Goal: Information Seeking & Learning: Check status

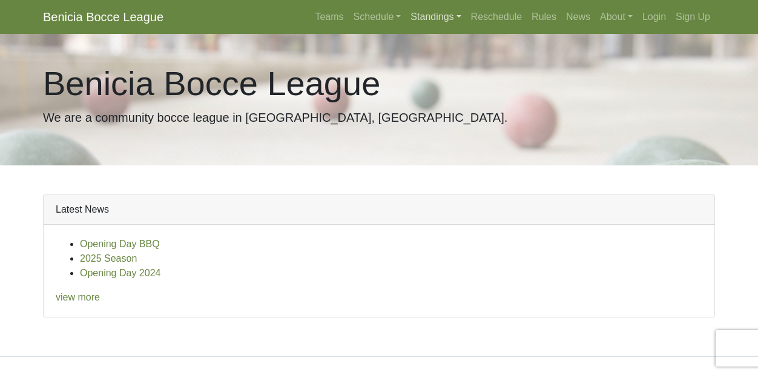
click at [445, 21] on link "Standings" at bounding box center [436, 17] width 60 height 24
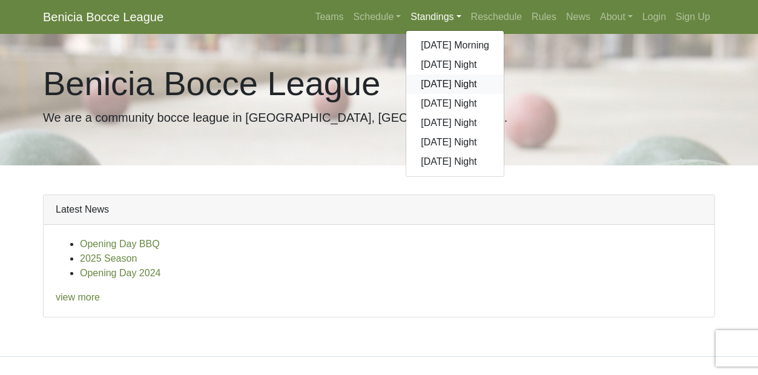
click at [429, 84] on link "[DATE] Night" at bounding box center [455, 84] width 98 height 19
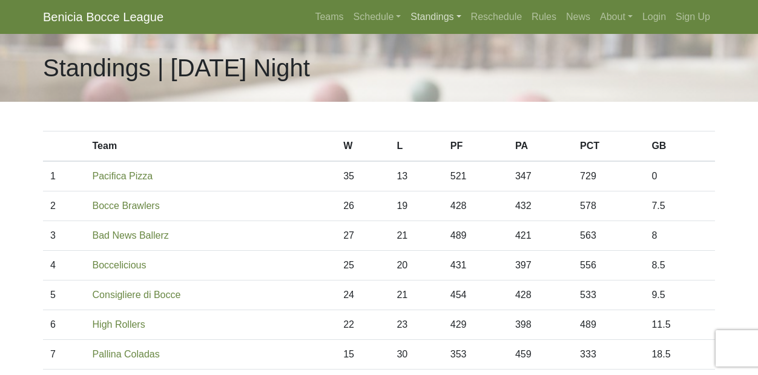
click at [440, 12] on link "Standings" at bounding box center [436, 17] width 60 height 24
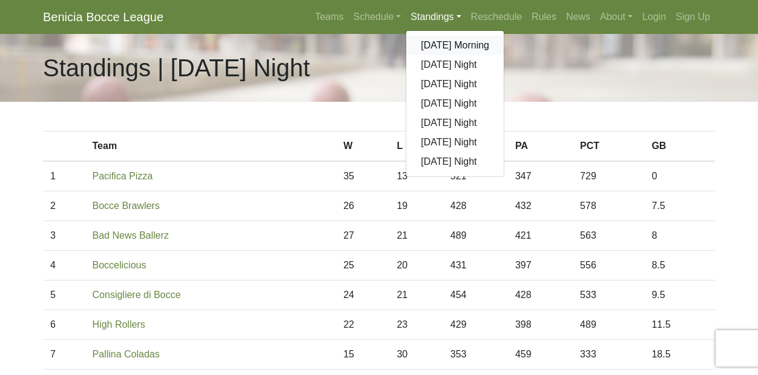
click at [430, 48] on link "[DATE] Morning" at bounding box center [455, 45] width 98 height 19
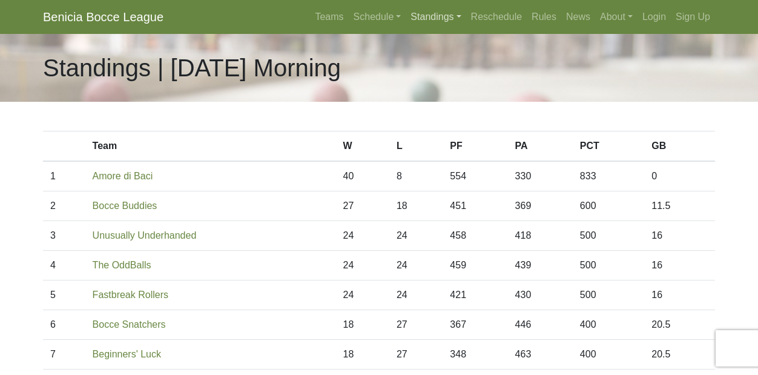
click at [434, 19] on link "Standings" at bounding box center [436, 17] width 60 height 24
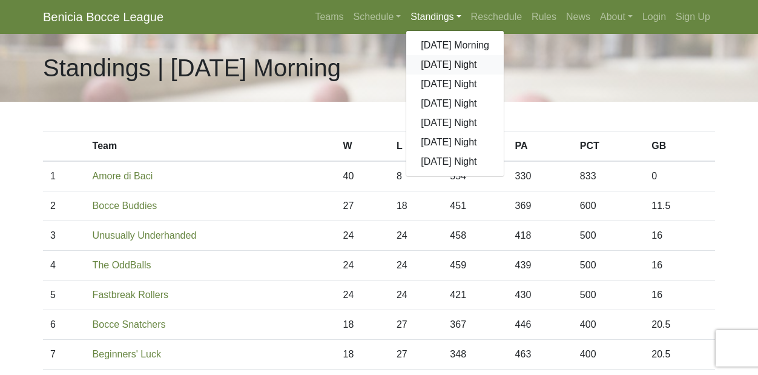
click at [425, 69] on link "[DATE] Night" at bounding box center [455, 64] width 98 height 19
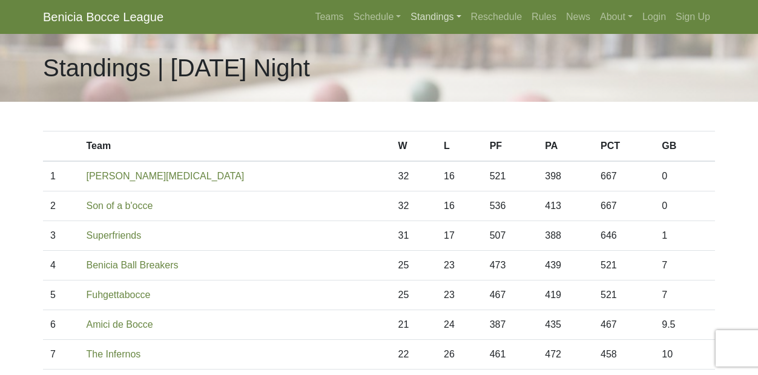
click at [435, 21] on link "Standings" at bounding box center [436, 17] width 60 height 24
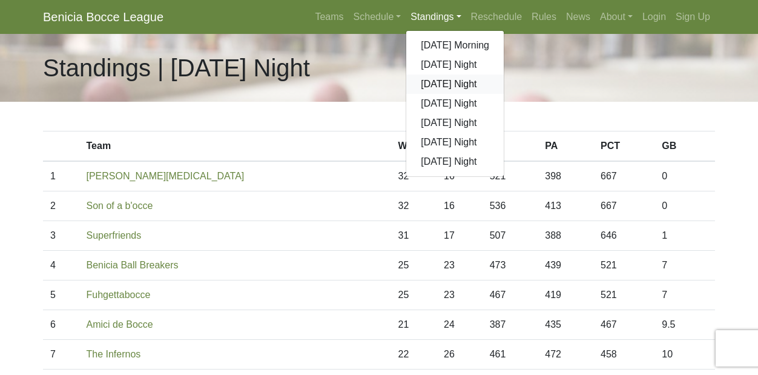
click at [426, 83] on link "[DATE] Night" at bounding box center [455, 84] width 98 height 19
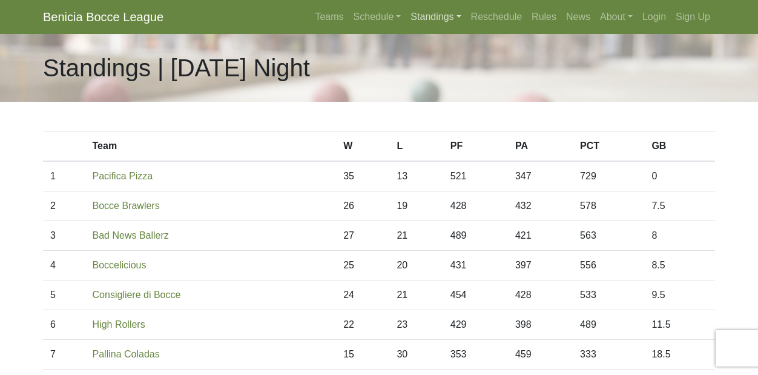
click at [440, 13] on link "Standings" at bounding box center [436, 17] width 60 height 24
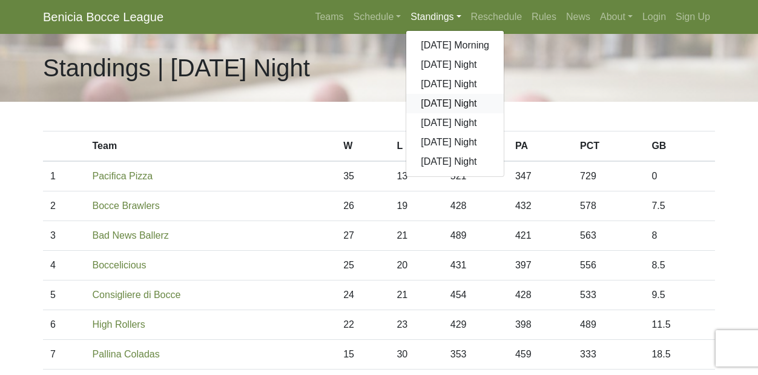
click at [428, 102] on link "[DATE] Night" at bounding box center [455, 103] width 98 height 19
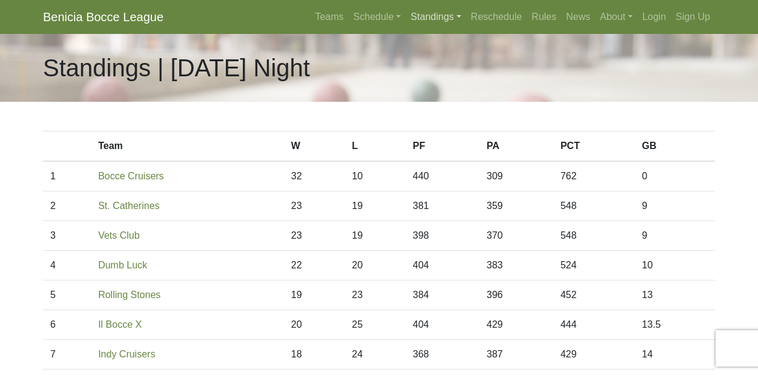
click at [420, 22] on link "Standings" at bounding box center [436, 17] width 60 height 24
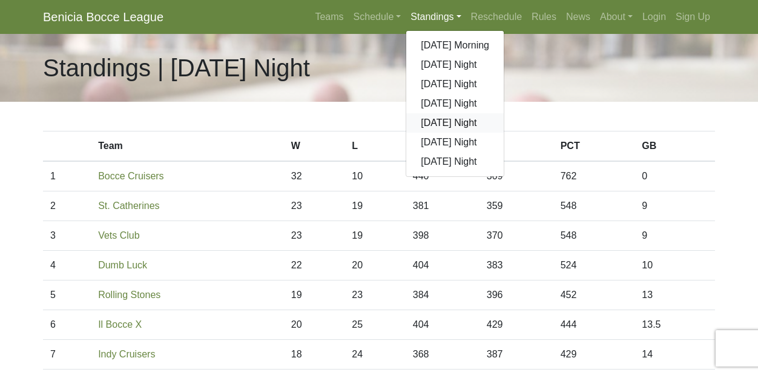
click at [417, 122] on link "[DATE] Night" at bounding box center [455, 122] width 98 height 19
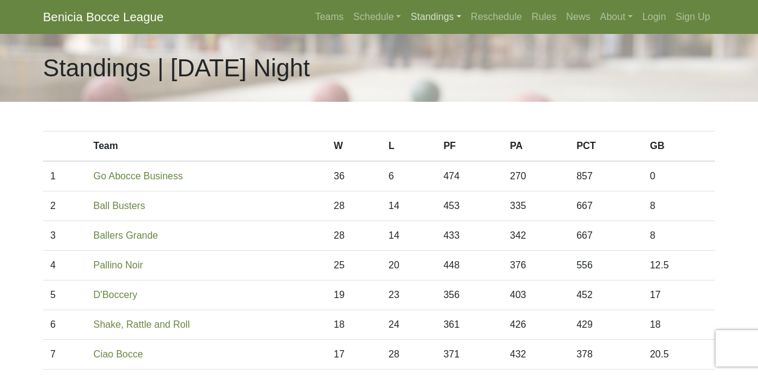
click at [426, 15] on link "Standings" at bounding box center [436, 17] width 60 height 24
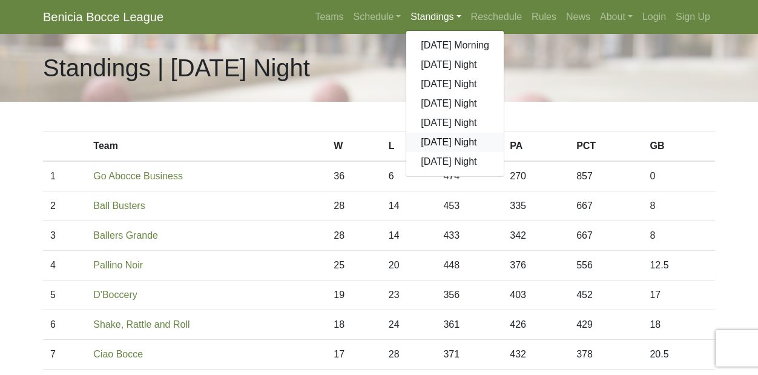
click at [421, 138] on link "[DATE] Night" at bounding box center [455, 142] width 98 height 19
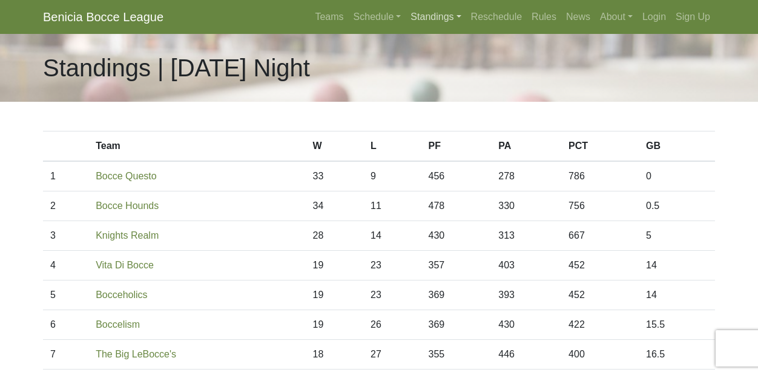
click at [428, 10] on link "Standings" at bounding box center [436, 17] width 60 height 24
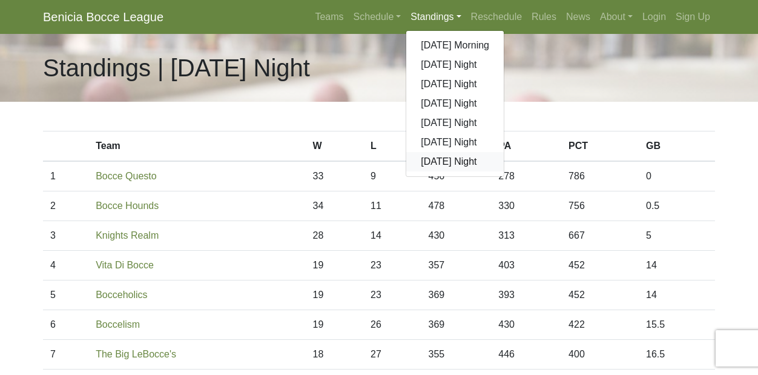
click at [420, 159] on link "[DATE] Night" at bounding box center [455, 161] width 98 height 19
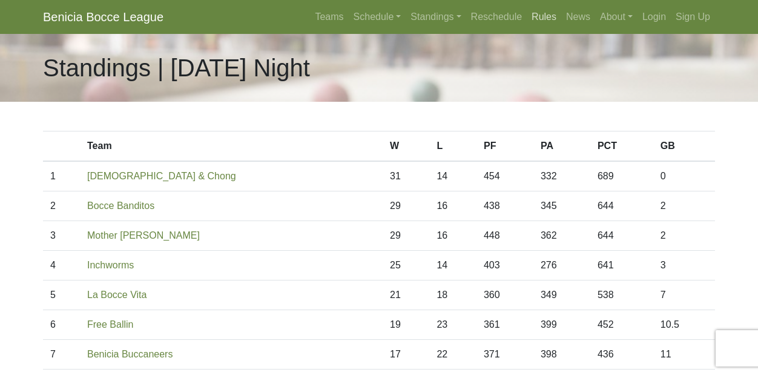
click at [546, 15] on link "Rules" at bounding box center [544, 17] width 35 height 24
click at [426, 16] on link "Standings" at bounding box center [436, 17] width 60 height 24
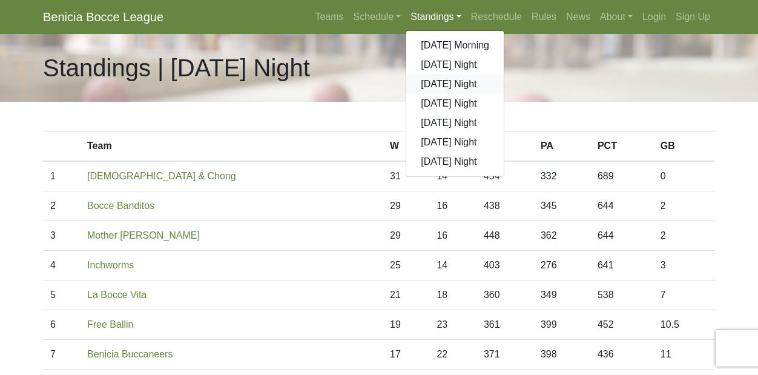
click at [418, 85] on link "[DATE] Night" at bounding box center [455, 84] width 98 height 19
